Goal: Find specific page/section

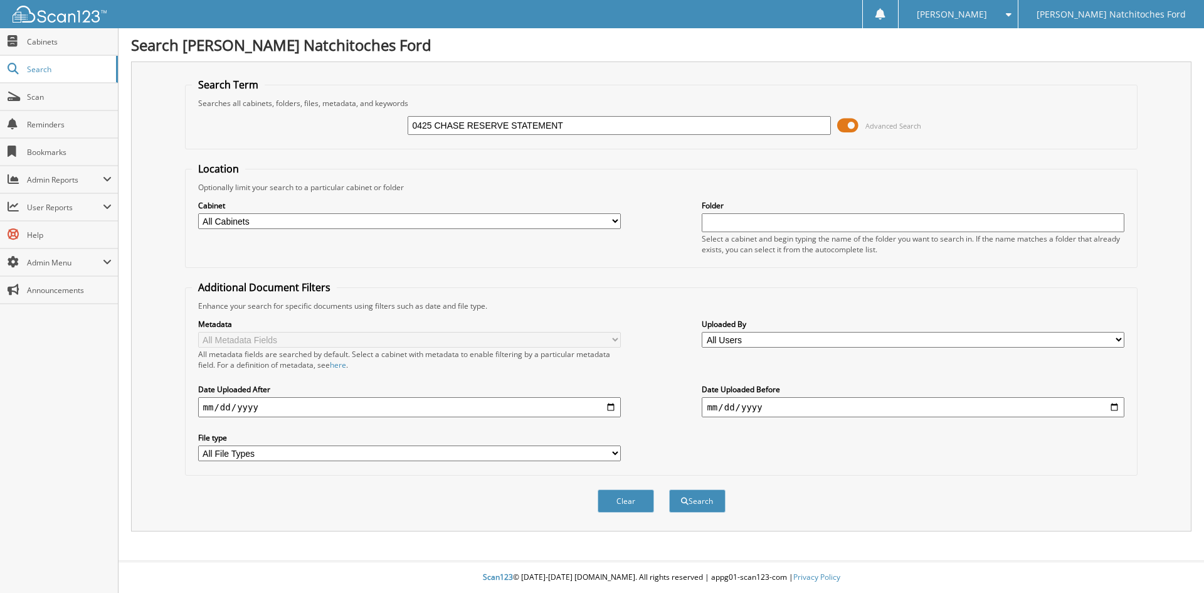
type input "0425 CHASE RESERVE STATEMENT"
click at [669, 489] on button "Search" at bounding box center [697, 500] width 56 height 23
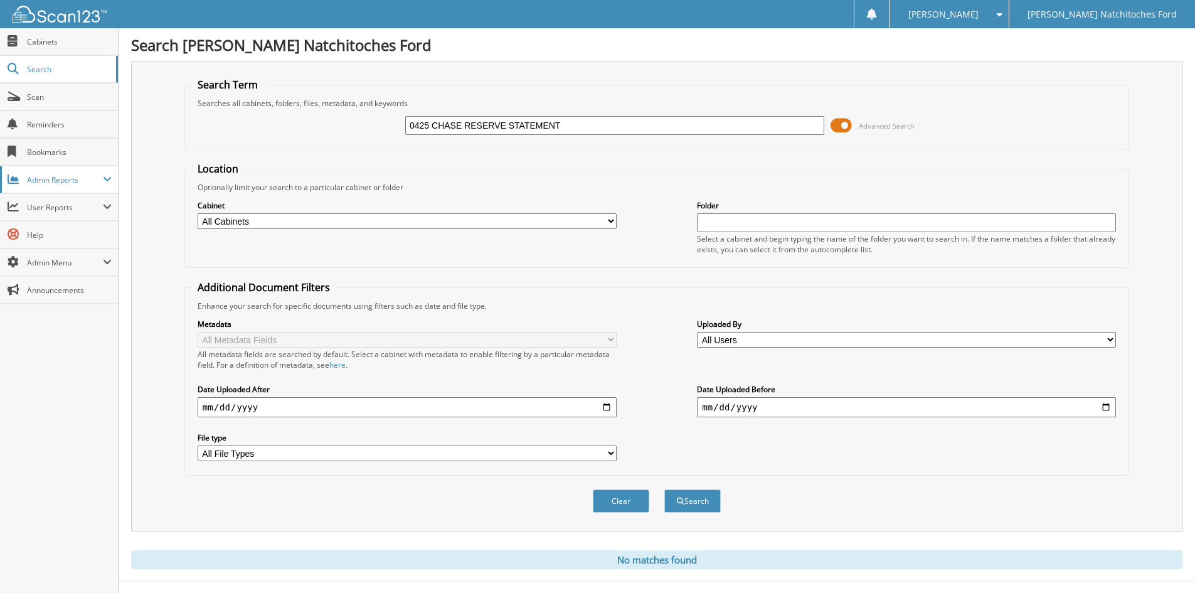
click at [92, 178] on span "Admin Reports" at bounding box center [65, 179] width 76 height 11
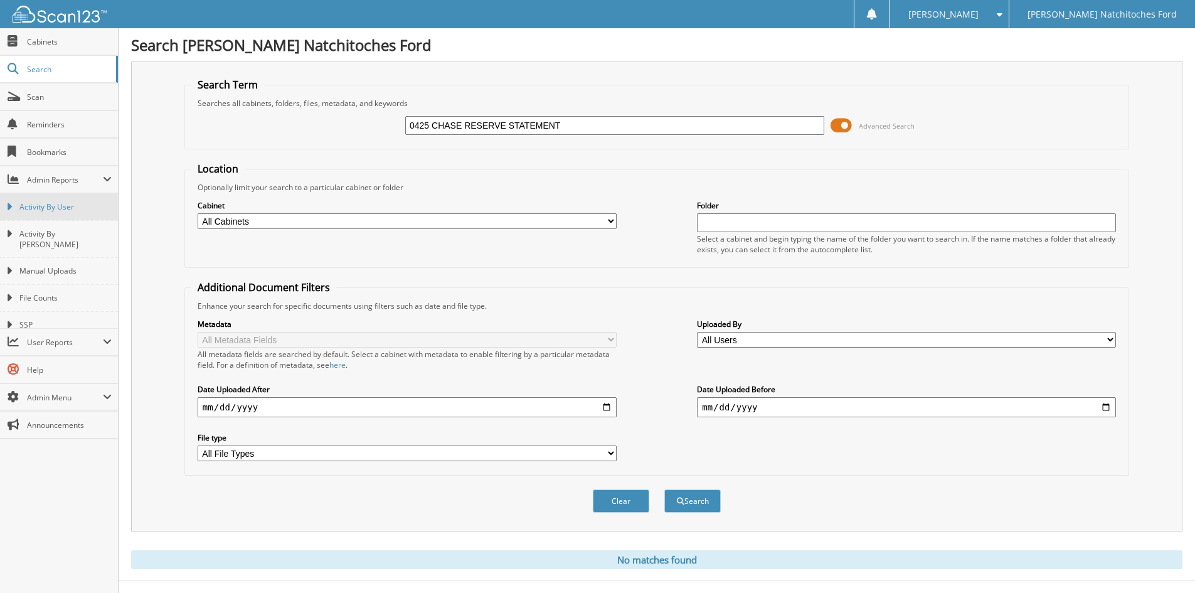
click at [55, 213] on link "Activity By User" at bounding box center [59, 206] width 118 height 27
